Goal: Ask a question: Seek information or help from site administrators or community

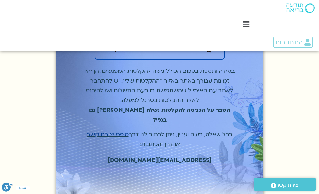
scroll to position [97, 0]
click at [114, 130] on link "טופס יצירת קשר" at bounding box center [108, 133] width 42 height 7
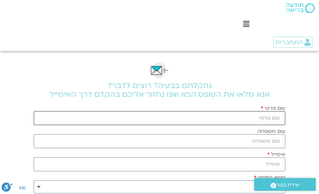
click at [184, 122] on input "שם פרטי" at bounding box center [160, 118] width 252 height 14
type input "רחלי"
click at [238, 144] on input "שם משפחה" at bounding box center [160, 141] width 252 height 14
type input "בהרל"
click at [249, 161] on input "אימייל" at bounding box center [160, 164] width 252 height 14
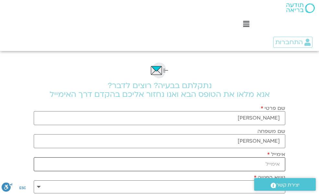
type input "racheli1417@gmail.com"
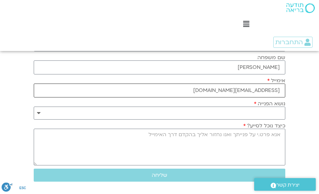
scroll to position [65, 0]
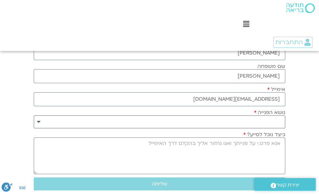
click at [256, 119] on select "**********" at bounding box center [160, 121] width 252 height 13
select select "**********"
click at [34, 115] on select "**********" at bounding box center [160, 121] width 252 height 13
click at [243, 149] on textarea "כיצד נוכל לסייע?" at bounding box center [160, 155] width 252 height 37
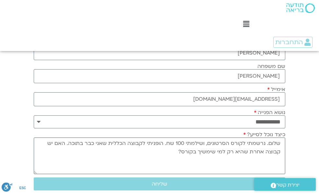
click at [131, 142] on textarea "שלום. נרשמתי לקורס הסרטונים, ושילמתי 100 שח. הופניתי לקבוצה הכללית שאני כבר בתו…" at bounding box center [160, 155] width 252 height 37
click at [50, 145] on textarea "שלום. נרשמתי לקורס הסרטונים, ושילמתי 100 שח. הופניתי לקבוצת ווטסאפ הכללית שאני …" at bounding box center [160, 155] width 252 height 37
click at [139, 153] on textarea "שלום. נרשמתי לקורס הסרטונים, ושילמתי 100 שח. הופניתי לקבוצת ווטסאפ הכללית שאני …" at bounding box center [160, 155] width 252 height 37
type textarea "שלום. נרשמתי לקורס הסרטונים, ושילמתי 100 שח. הופניתי לקבוצת ווטסאפ הכללית שאני …"
click at [164, 184] on span "שליחה" at bounding box center [160, 184] width 16 height 6
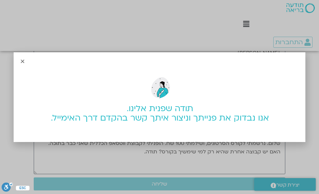
click at [22, 60] on icon "Close" at bounding box center [22, 61] width 5 height 5
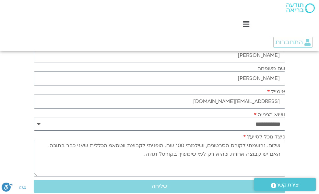
scroll to position [0, 0]
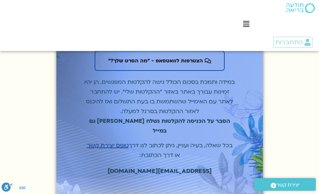
scroll to position [97, 0]
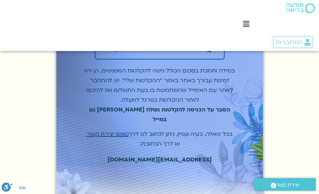
click at [296, 41] on span "התחברות" at bounding box center [289, 42] width 28 height 7
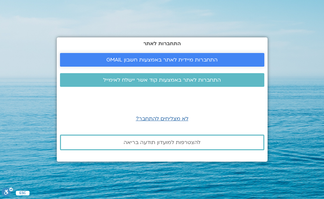
click at [156, 57] on span "התחברות מיידית לאתר באמצעות חשבון GMAIL" at bounding box center [161, 60] width 111 height 6
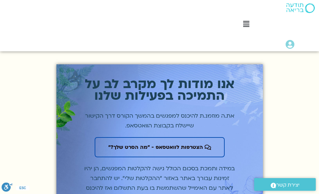
click at [247, 24] on icon at bounding box center [246, 23] width 6 height 7
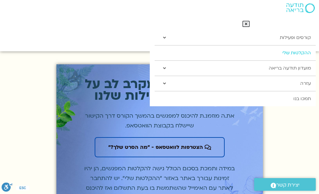
click at [263, 51] on link "ההקלטות שלי" at bounding box center [235, 52] width 161 height 15
